Goal: Navigation & Orientation: Find specific page/section

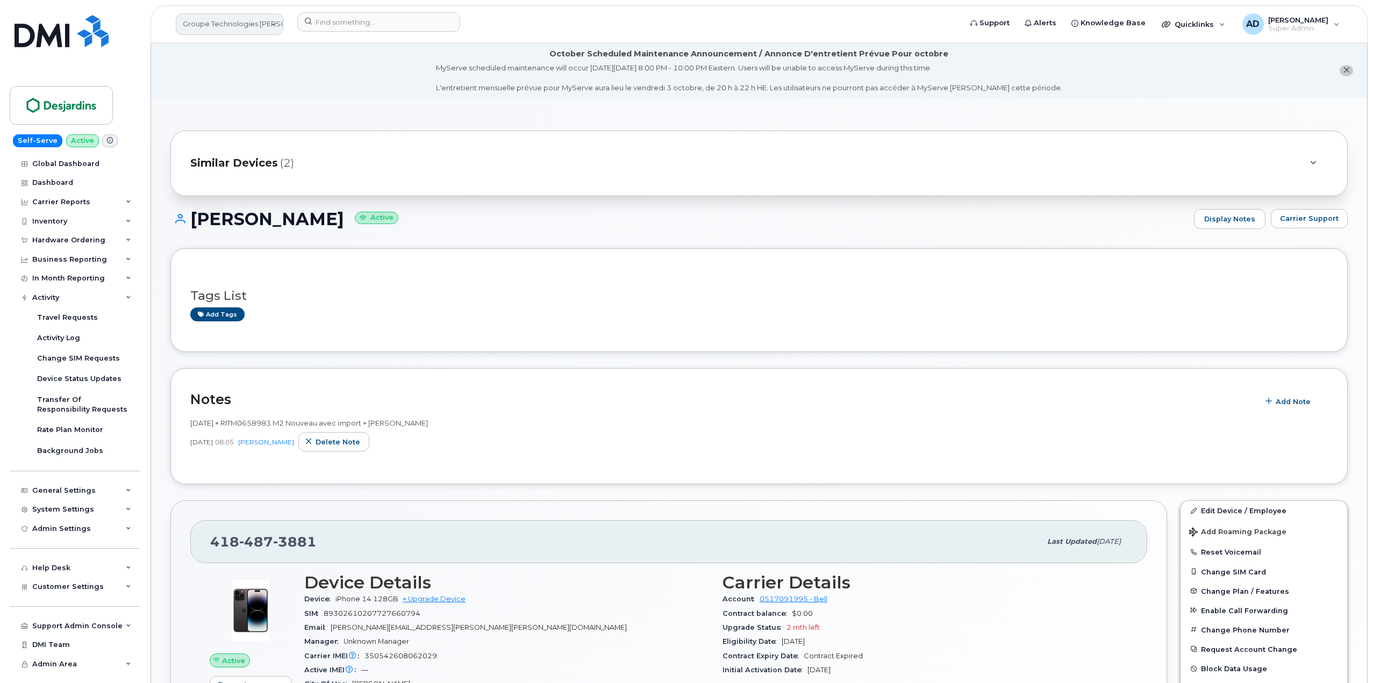
click at [222, 18] on link "Groupe Technologies Desjardins" at bounding box center [229, 23] width 107 height 21
type input "aecon"
drag, startPoint x: 253, startPoint y: 107, endPoint x: 254, endPoint y: 102, distance: 5.5
click at [253, 107] on span "Aecon Construction Group Inc" at bounding box center [238, 107] width 105 height 11
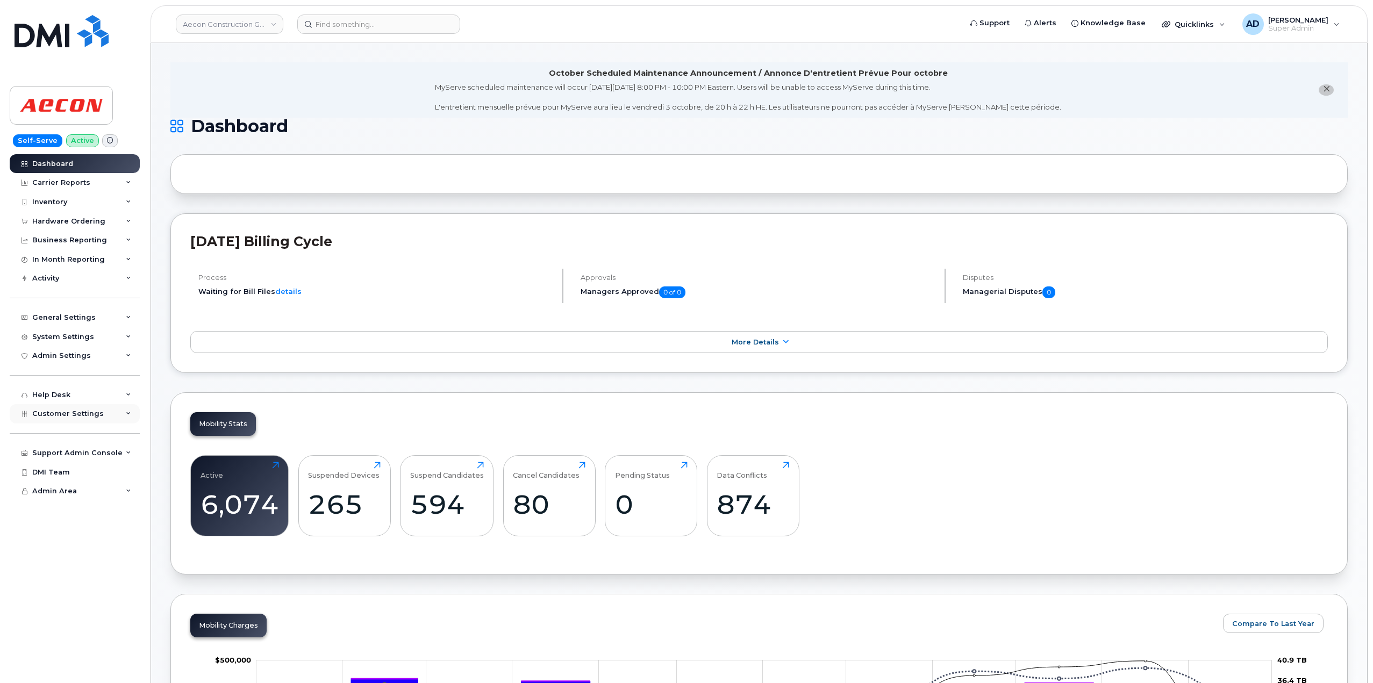
click at [113, 412] on div "Customer Settings" at bounding box center [75, 413] width 130 height 19
click at [101, 439] on link "General" at bounding box center [83, 433] width 111 height 20
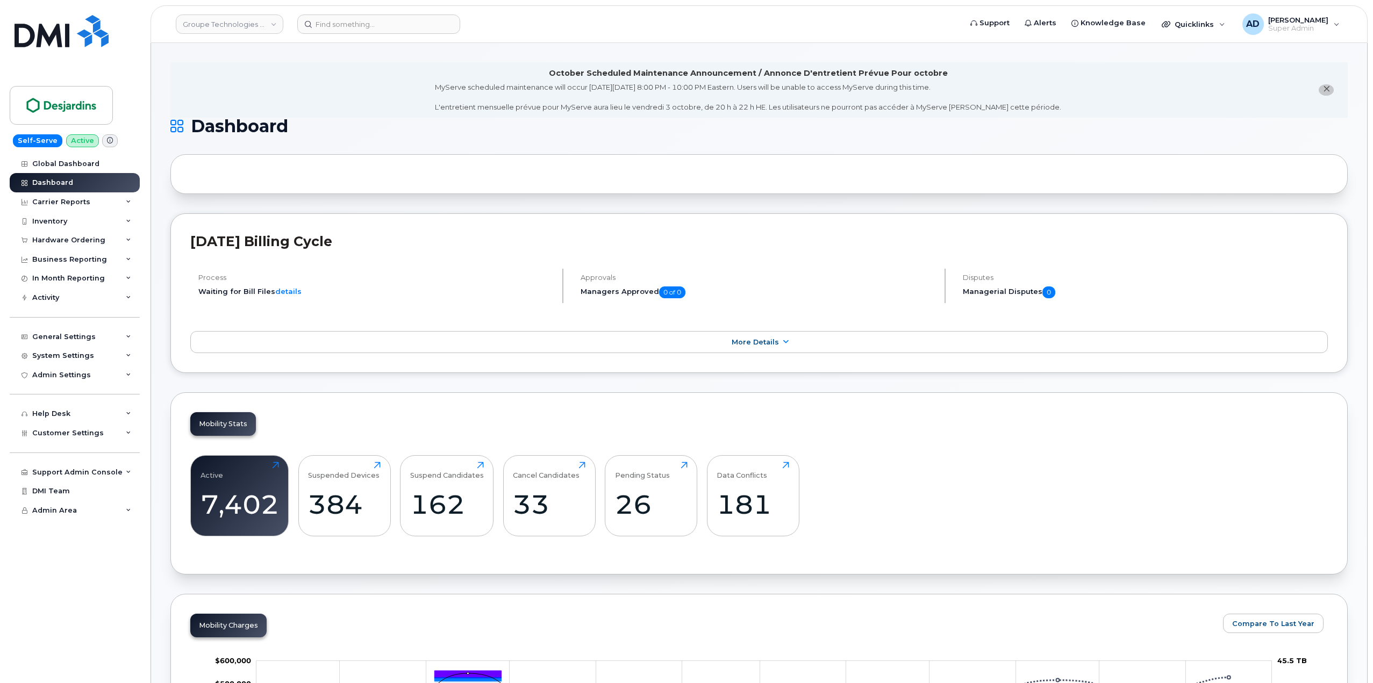
scroll to position [1259, 0]
